Goal: Task Accomplishment & Management: Use online tool/utility

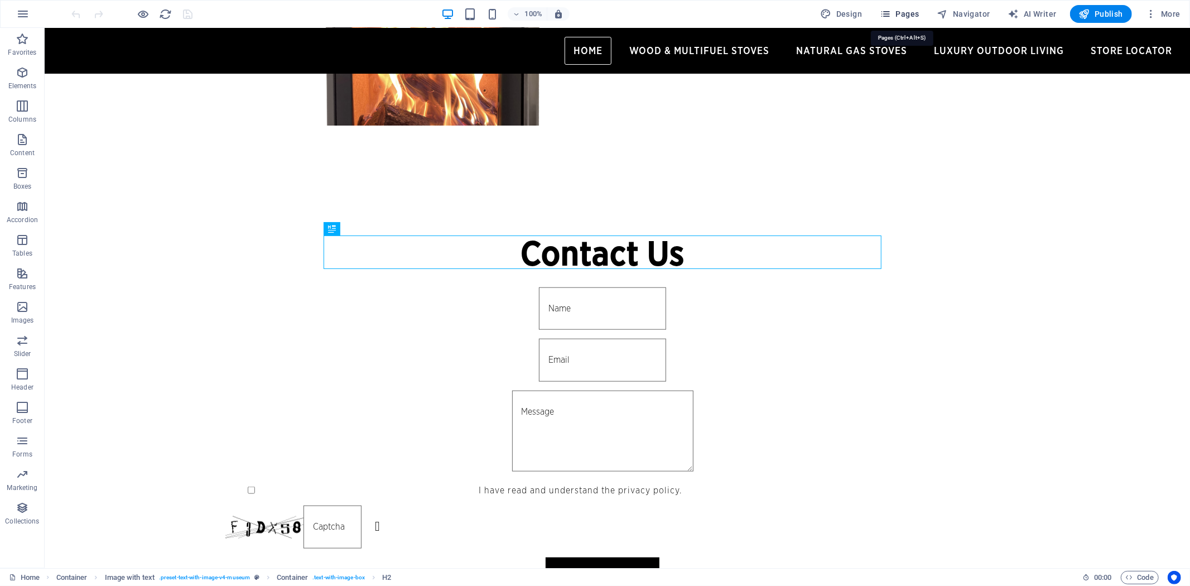
click at [906, 7] on button "Pages" at bounding box center [899, 14] width 48 height 18
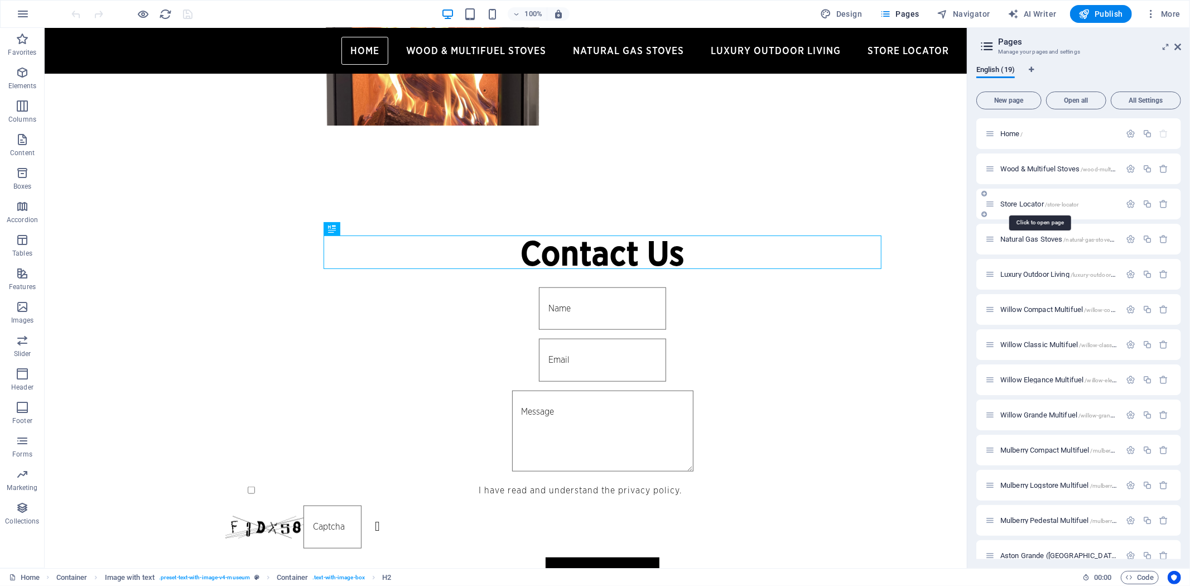
click at [1032, 200] on span "Store Locator /store-locator" at bounding box center [1039, 204] width 79 height 8
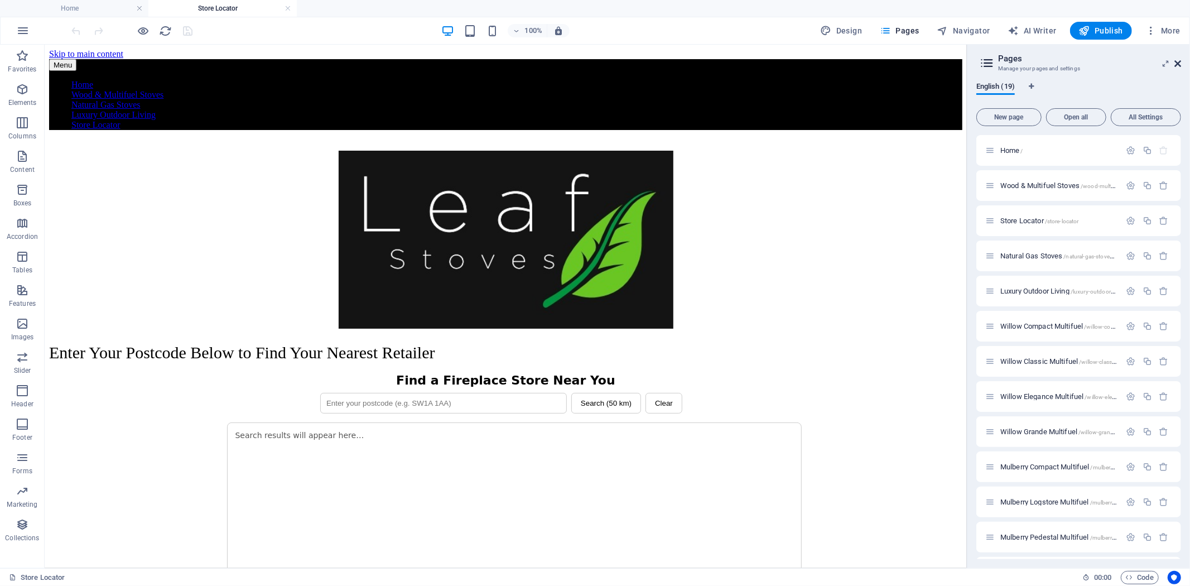
click at [1180, 63] on icon at bounding box center [1177, 63] width 7 height 9
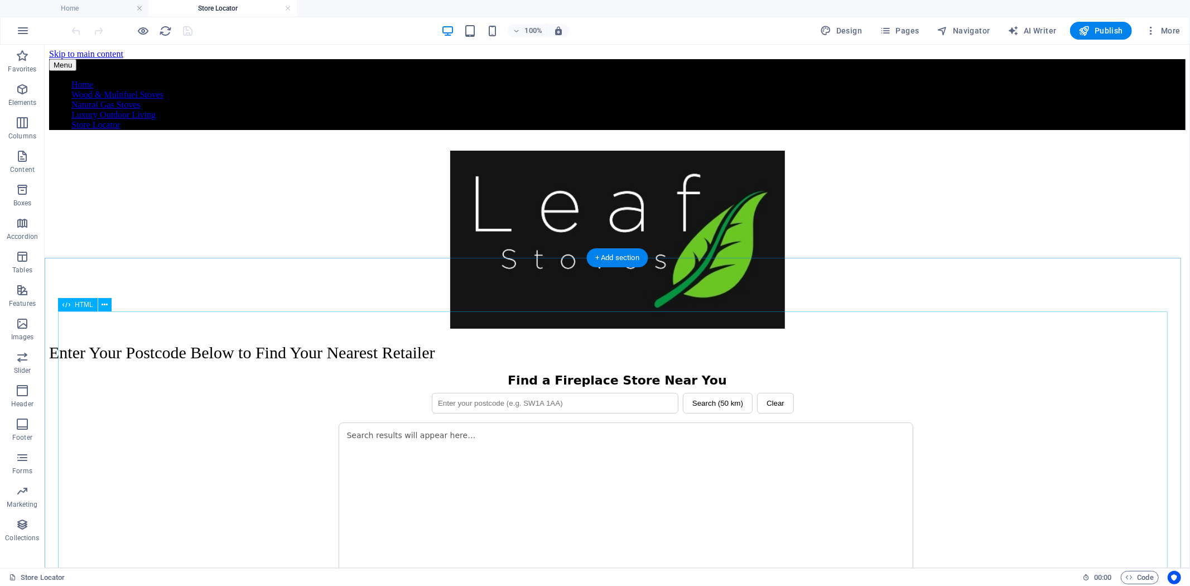
click at [1006, 433] on div "Find a Fireplace Store Near You Search (50 km) Clear + − Leaflet + − Leaflet Se…" at bounding box center [617, 517] width 1136 height 289
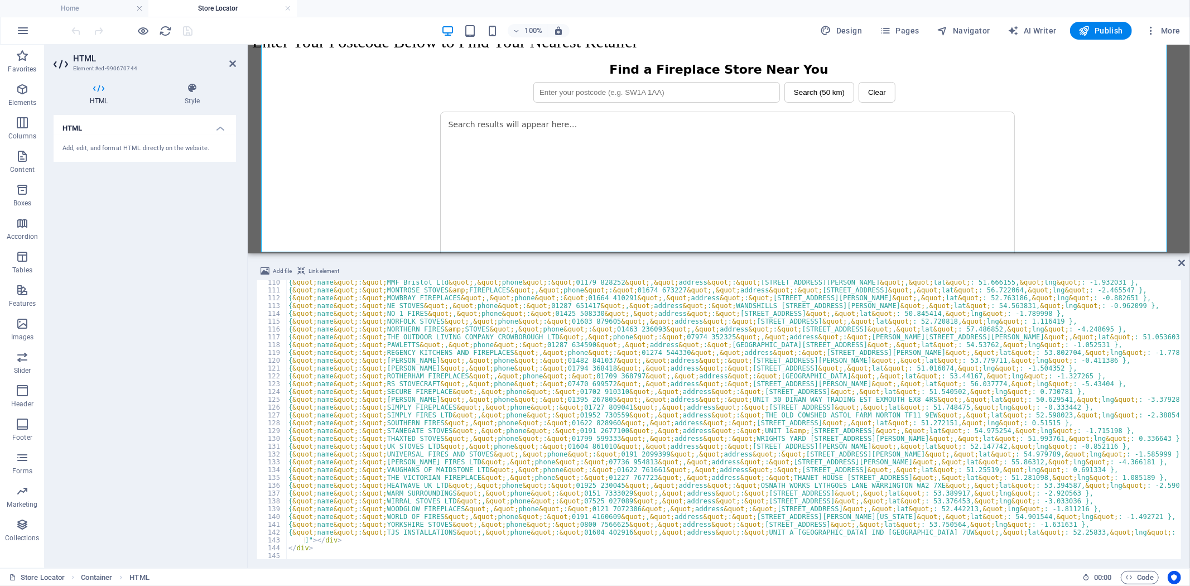
scroll to position [871, 0]
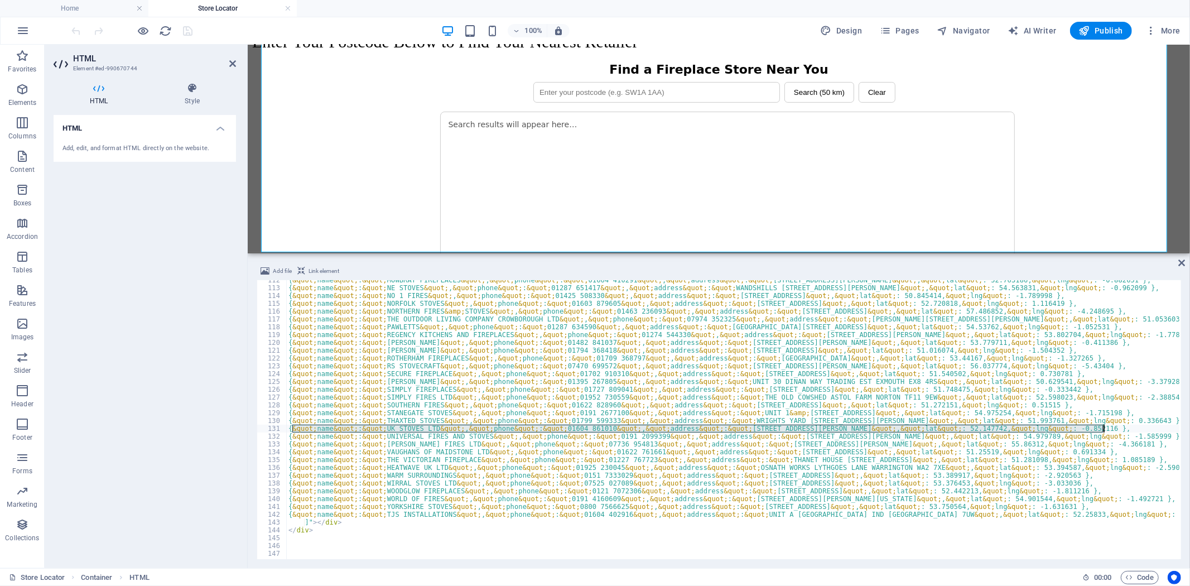
drag, startPoint x: 292, startPoint y: 427, endPoint x: 1105, endPoint y: 428, distance: 812.6
type textarea "{ &quot;name&quot;: &quot;UK STOVES LTD&quot;, &quot;phone&quot;: &quot;[PHONE_…"
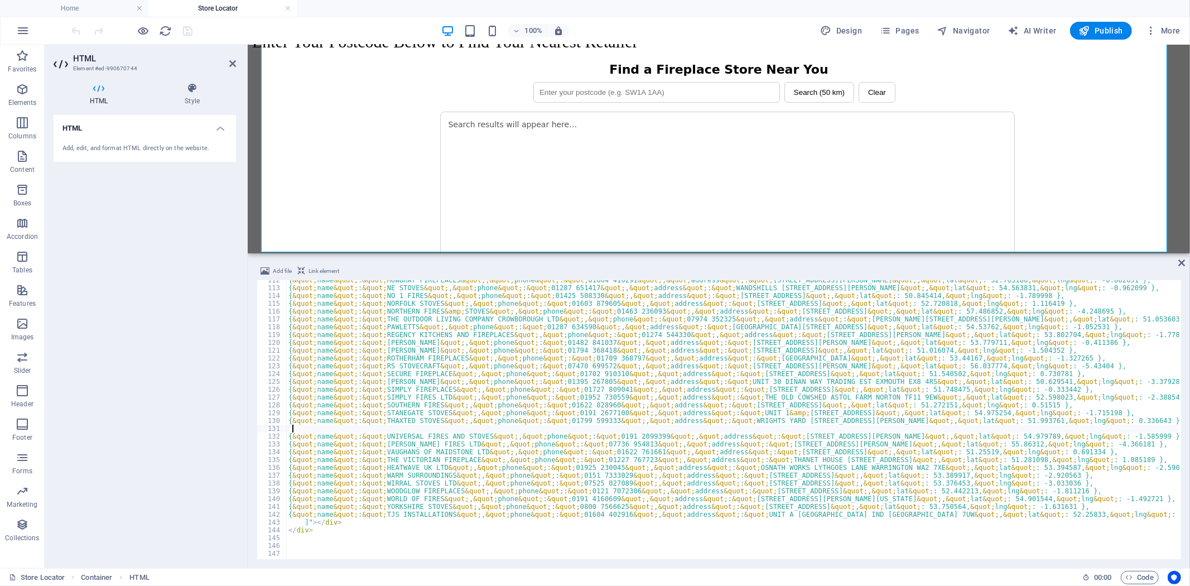
type textarea "{ &quot;name&quot;: &quot;UNIVERSAL FIRES AND STOVES&quot;, &quot;phone&quot;: …"
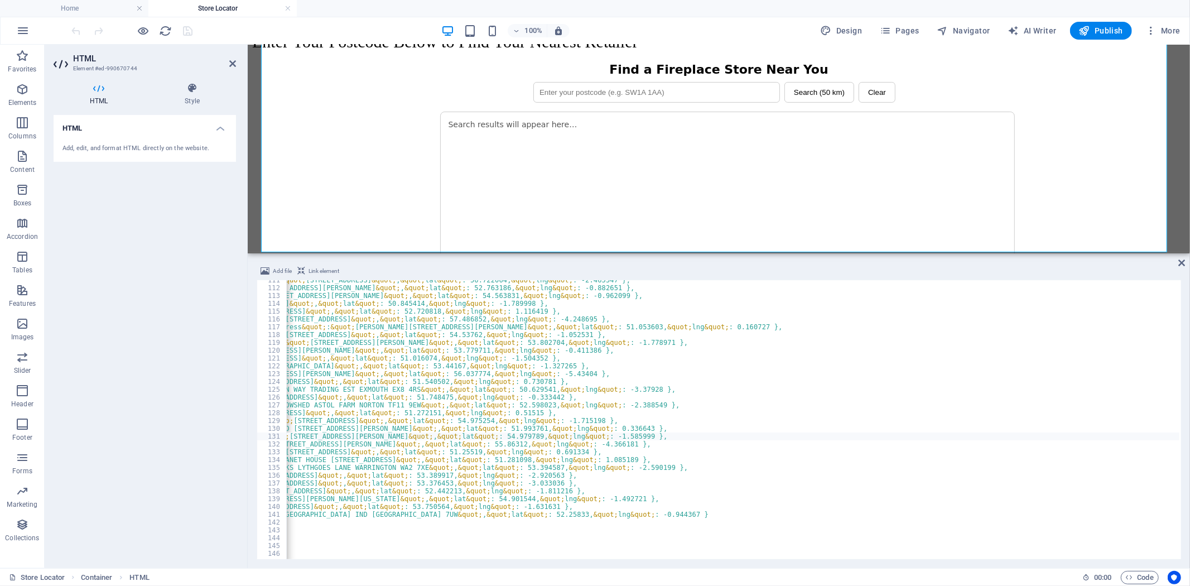
scroll to position [0, 0]
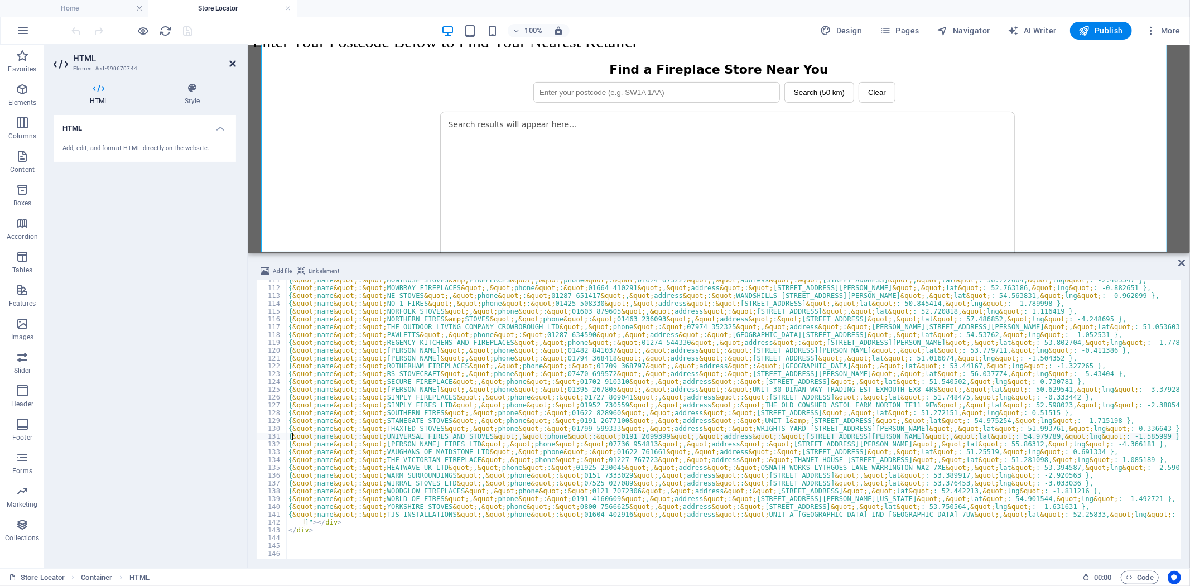
click at [234, 65] on icon at bounding box center [232, 63] width 7 height 9
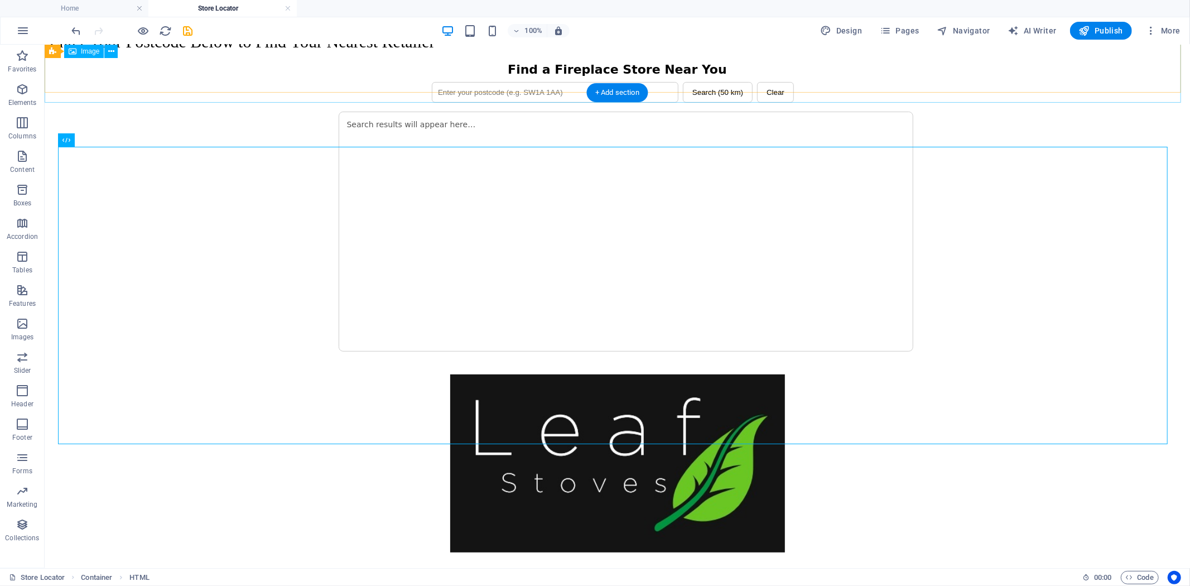
scroll to position [165, 0]
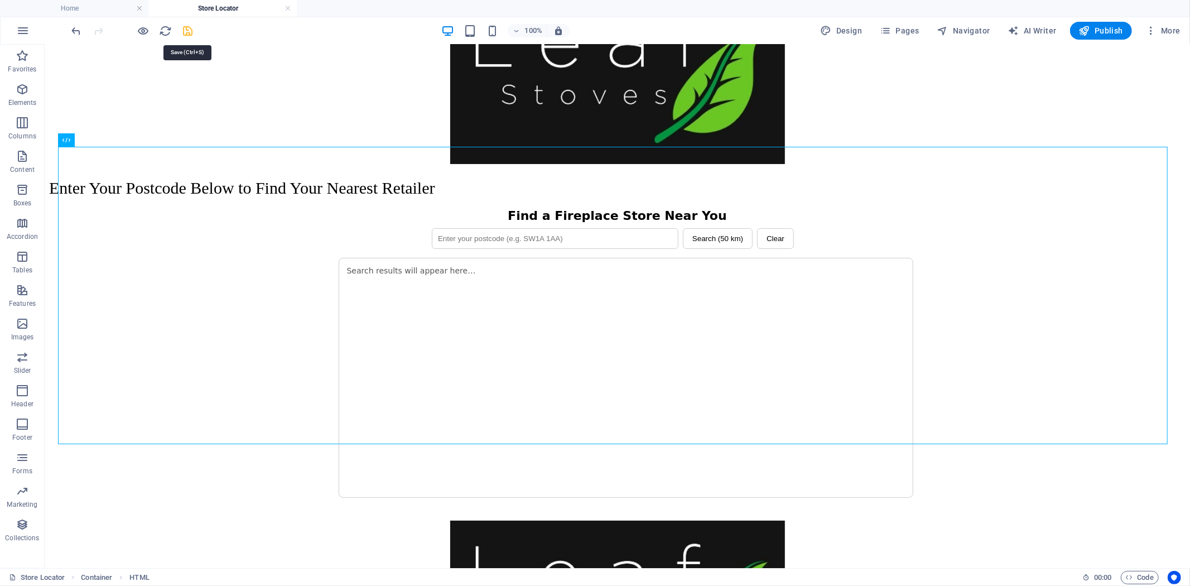
click at [186, 25] on icon "save" at bounding box center [188, 31] width 13 height 13
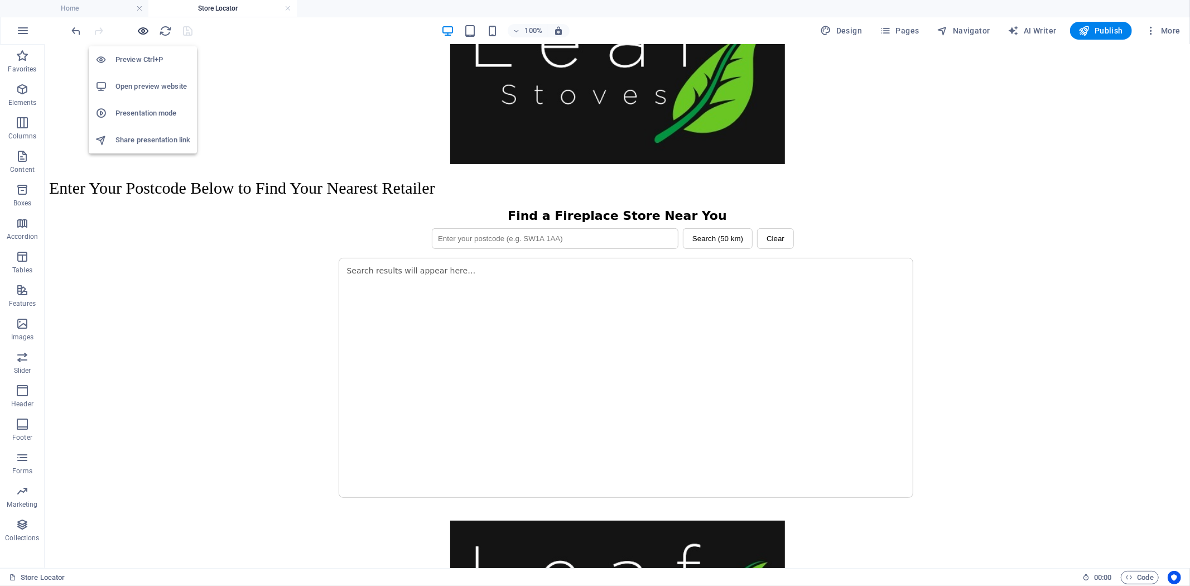
click at [138, 30] on icon "button" at bounding box center [143, 31] width 13 height 13
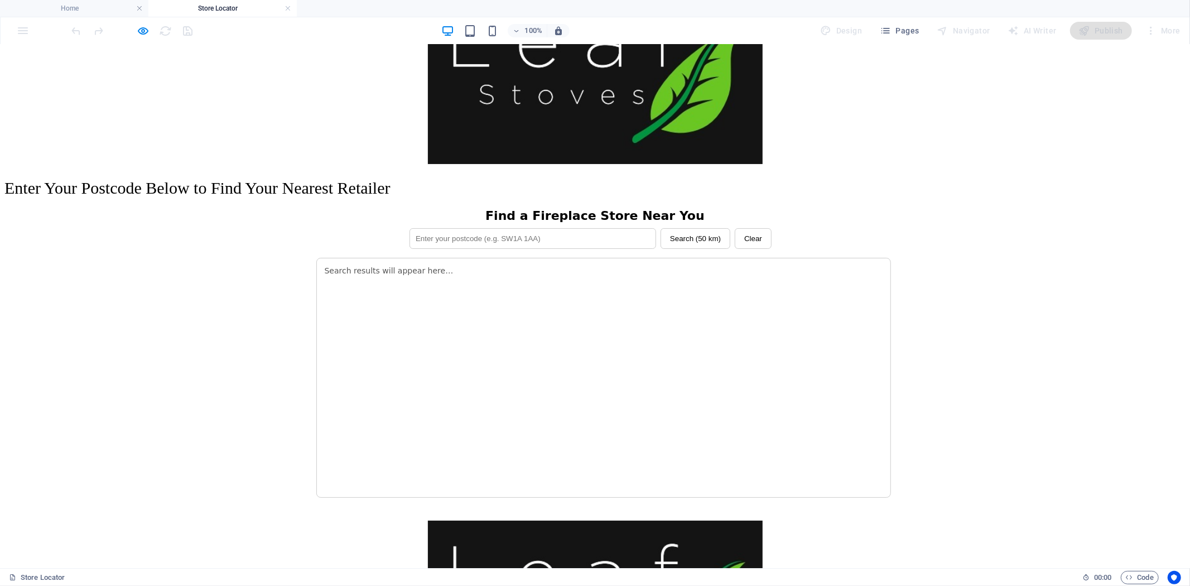
click at [463, 228] on input "text" at bounding box center [532, 238] width 247 height 21
type input "u"
click at [498, 208] on div "Find a Fireplace Store Near You Search (50 km) Clear + − Leaflet + − Leaflet Se…" at bounding box center [595, 352] width 558 height 289
click at [502, 228] on input "text" at bounding box center [532, 238] width 247 height 21
paste input "NN7 2HF"
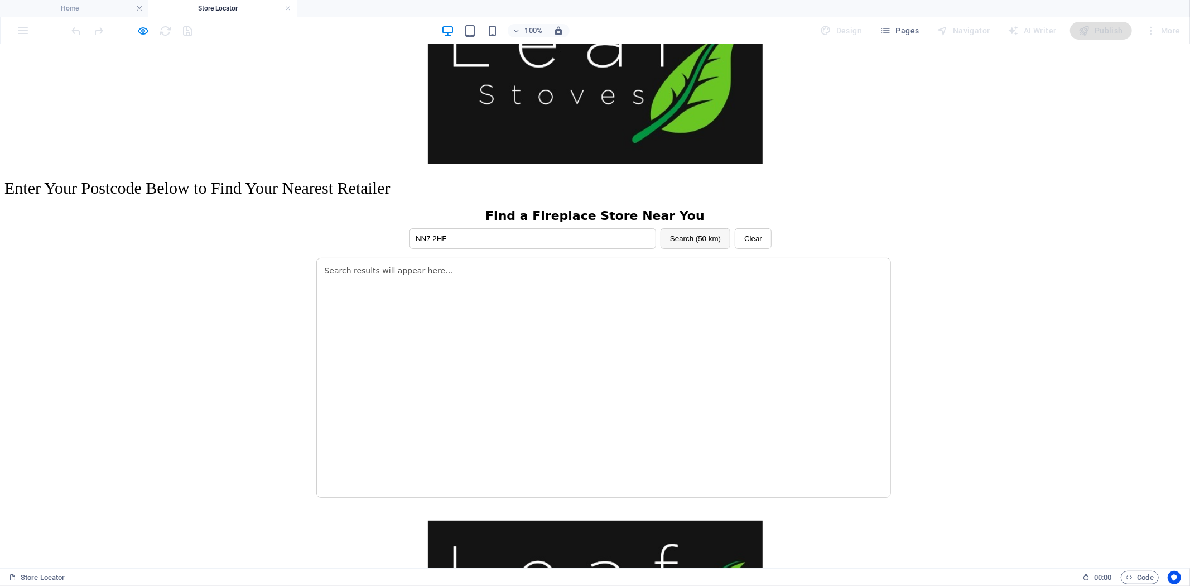
type input "NN7 2HF"
click at [668, 228] on button "Search (50 km)" at bounding box center [695, 238] width 70 height 21
click at [692, 228] on button "Search (50 km)" at bounding box center [695, 238] width 70 height 21
click at [690, 228] on button "Search (50 km)" at bounding box center [695, 238] width 70 height 21
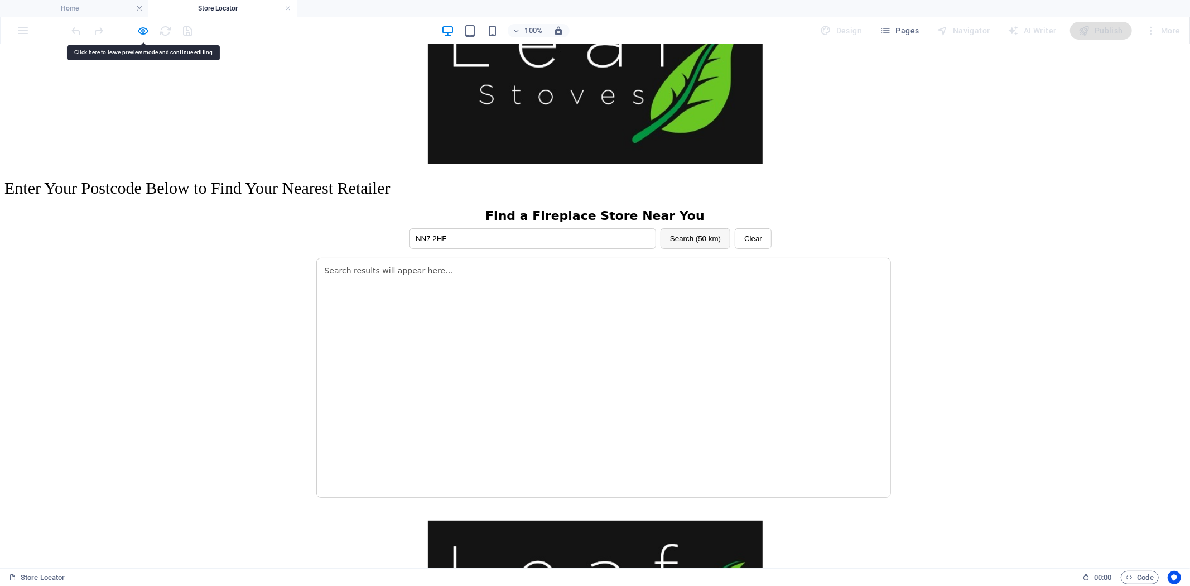
click at [690, 228] on button "Search (50 km)" at bounding box center [695, 238] width 70 height 21
click at [140, 26] on icon "button" at bounding box center [143, 31] width 13 height 13
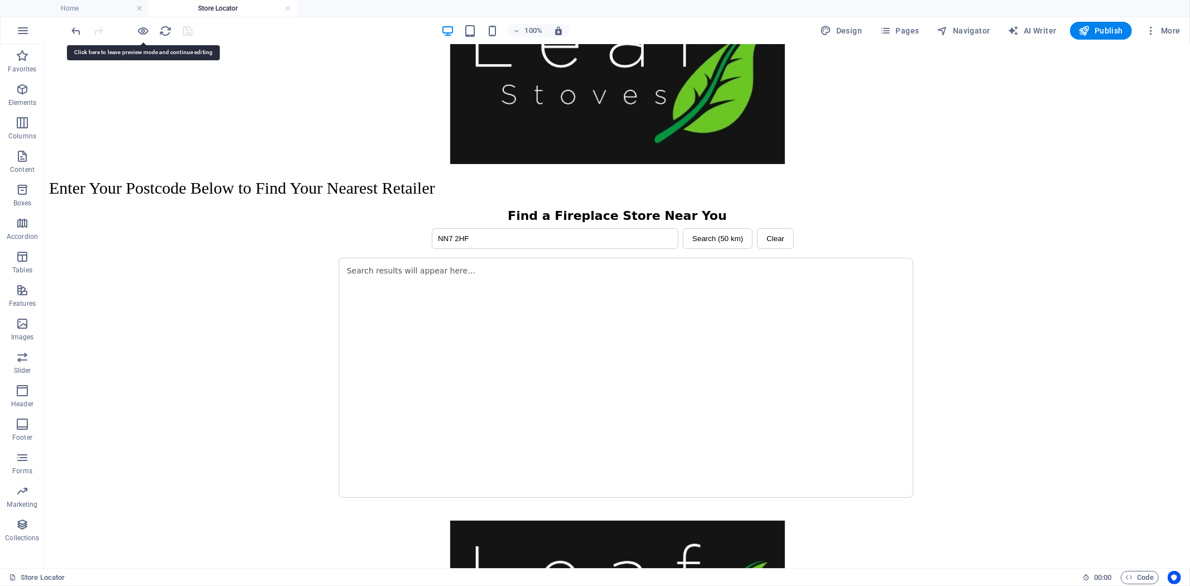
click at [175, 28] on div at bounding box center [132, 31] width 125 height 18
click at [165, 32] on icon "reload" at bounding box center [166, 31] width 13 height 13
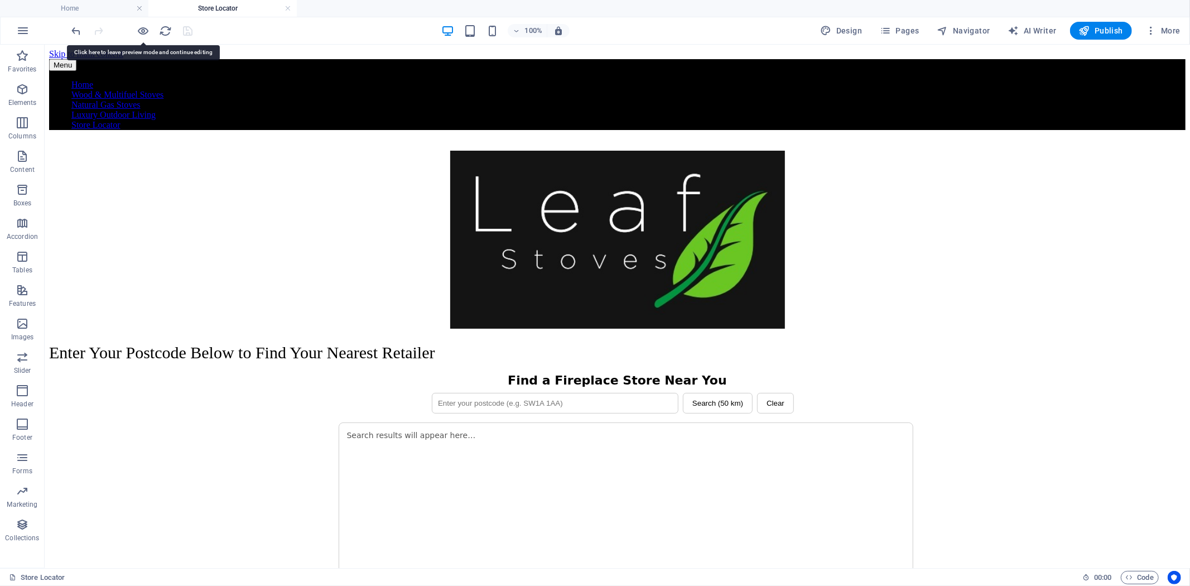
scroll to position [0, 0]
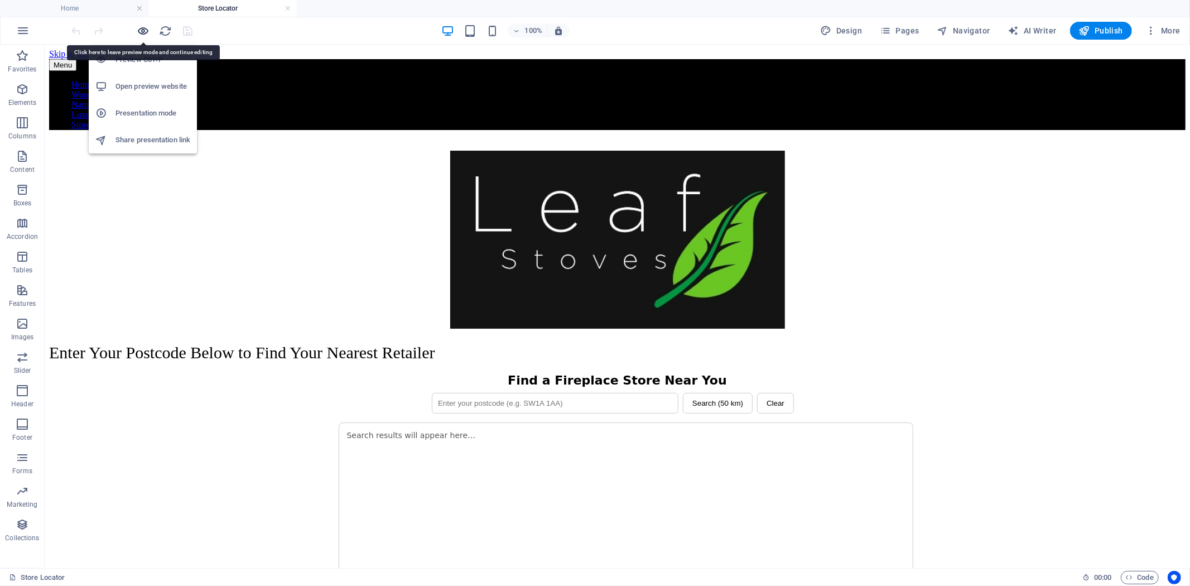
click at [142, 28] on icon "button" at bounding box center [143, 31] width 13 height 13
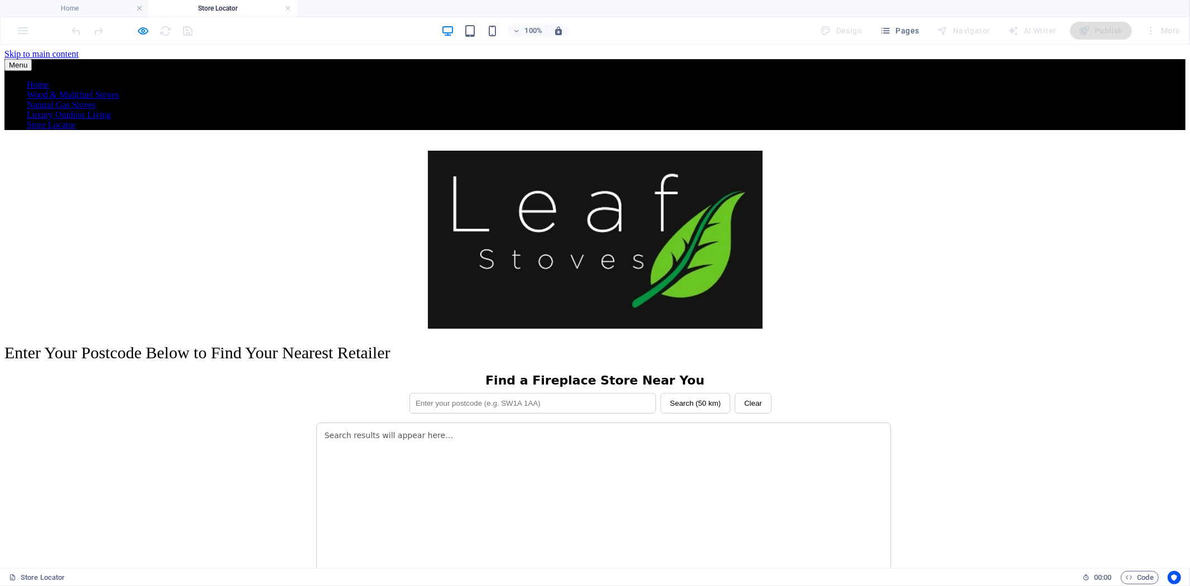
click at [530, 392] on input "text" at bounding box center [532, 402] width 247 height 21
type input "NN7 2HF"
click at [682, 392] on button "Search (50 km)" at bounding box center [695, 402] width 70 height 21
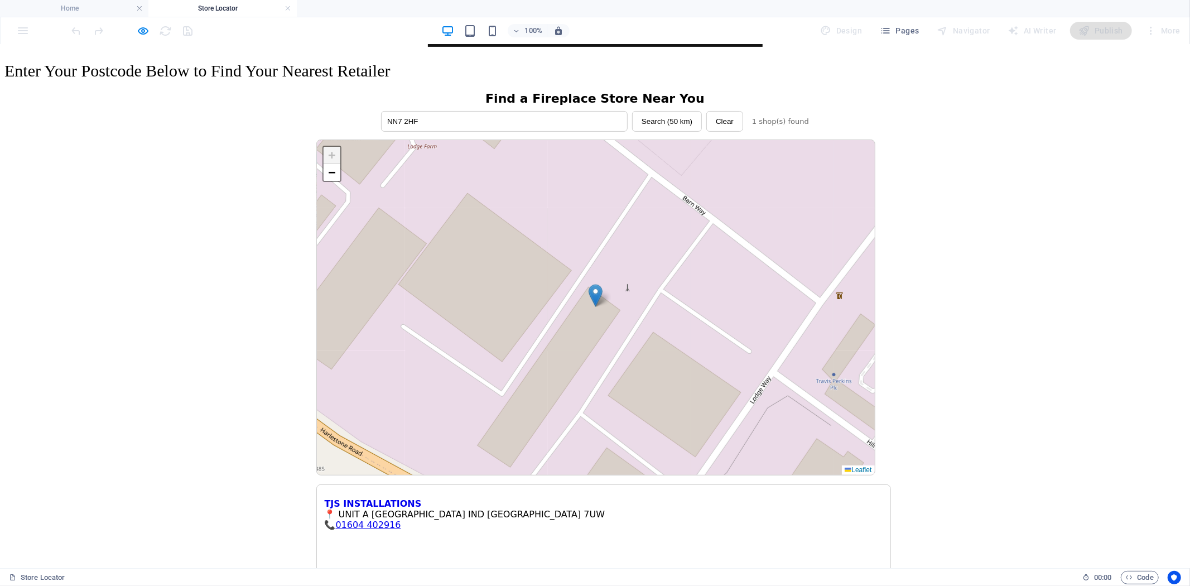
scroll to position [197, 0]
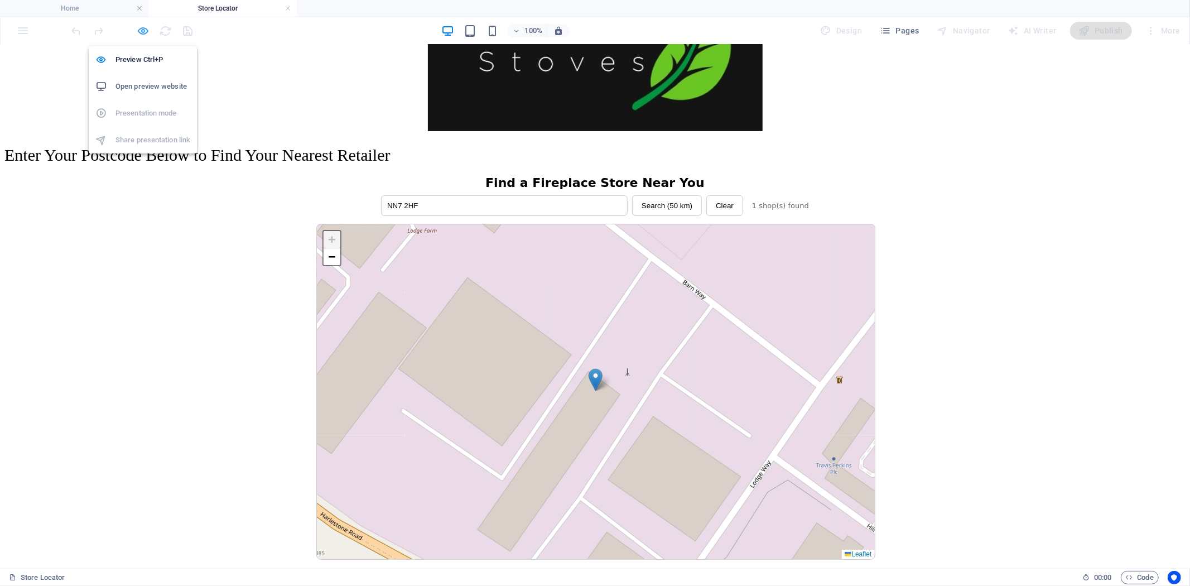
click at [139, 30] on icon "button" at bounding box center [143, 31] width 13 height 13
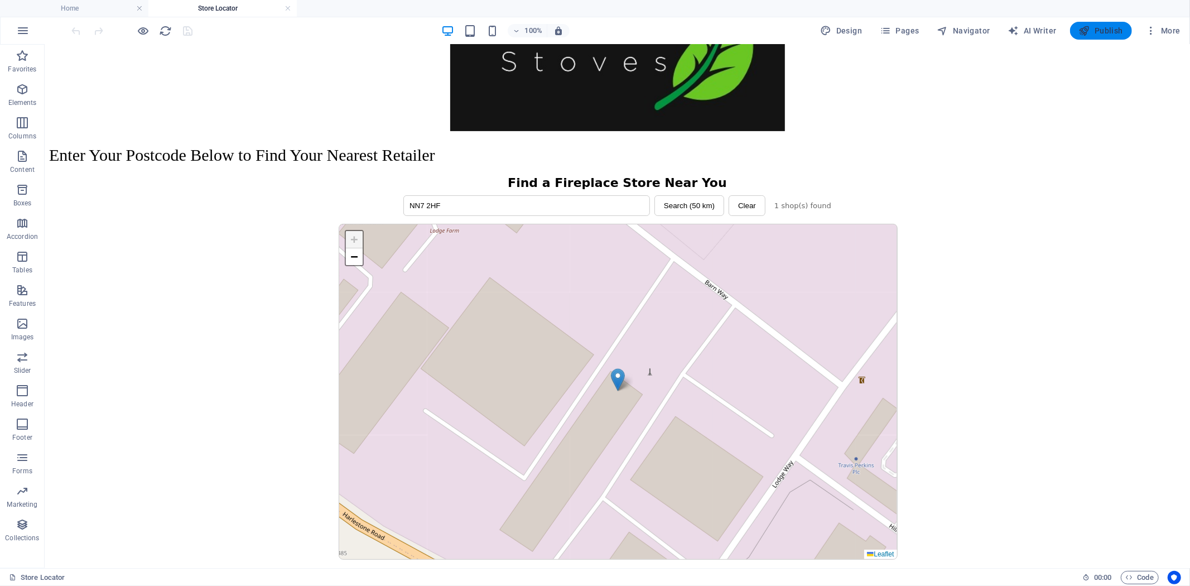
click at [1086, 26] on icon "button" at bounding box center [1084, 30] width 11 height 11
